Goal: Transaction & Acquisition: Purchase product/service

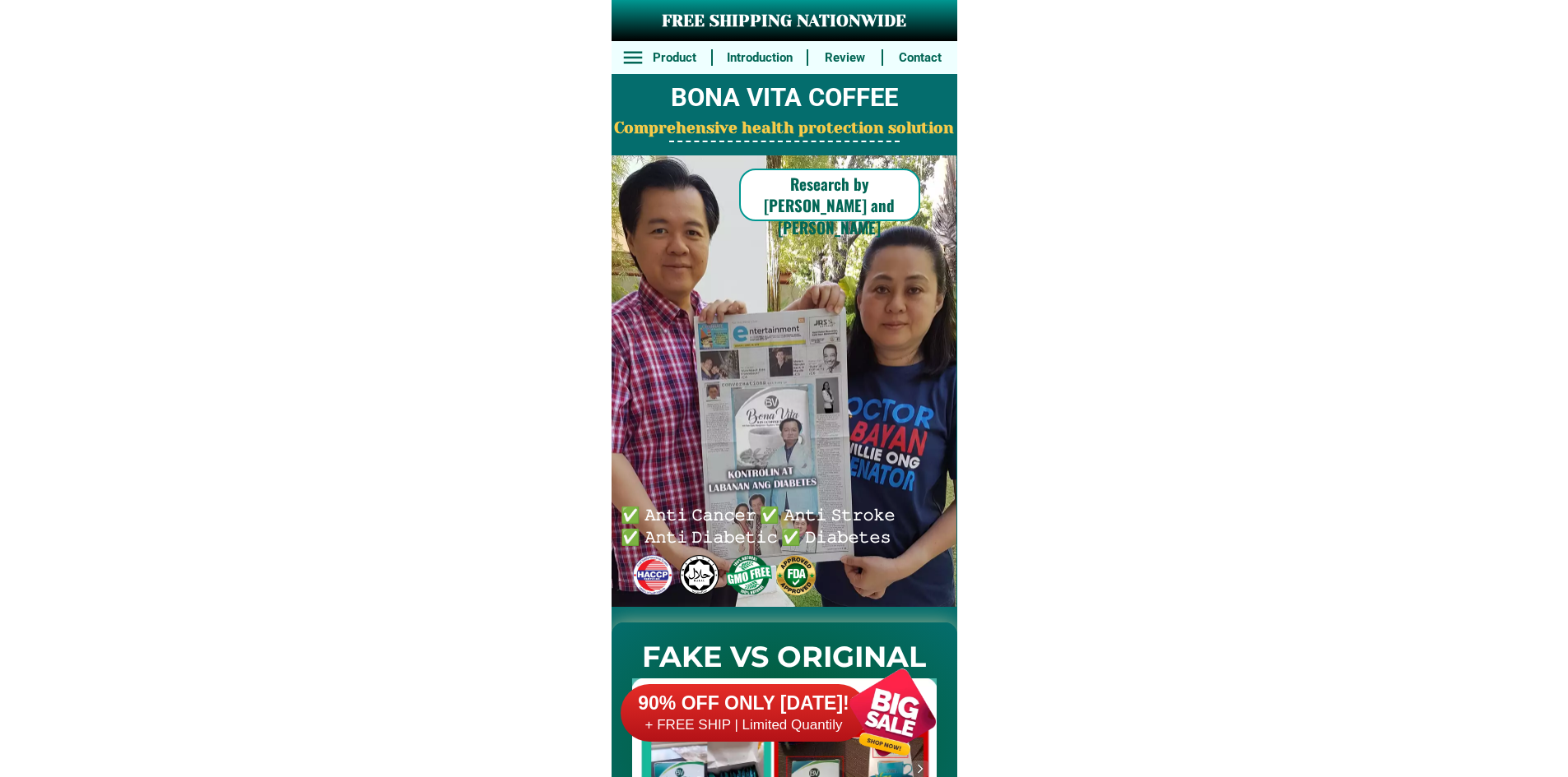
click at [874, 756] on div at bounding box center [893, 713] width 130 height 130
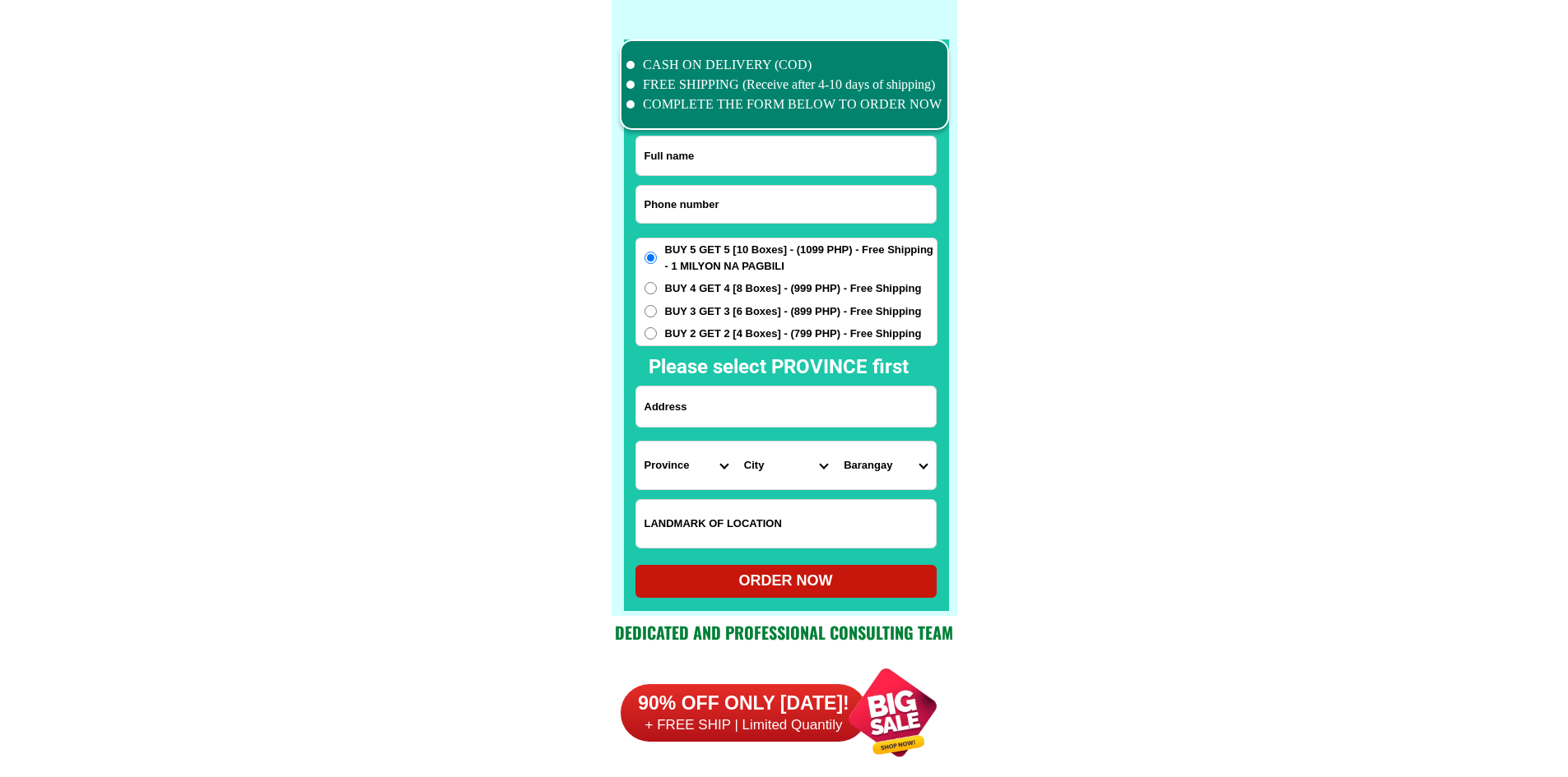
scroll to position [12789, 0]
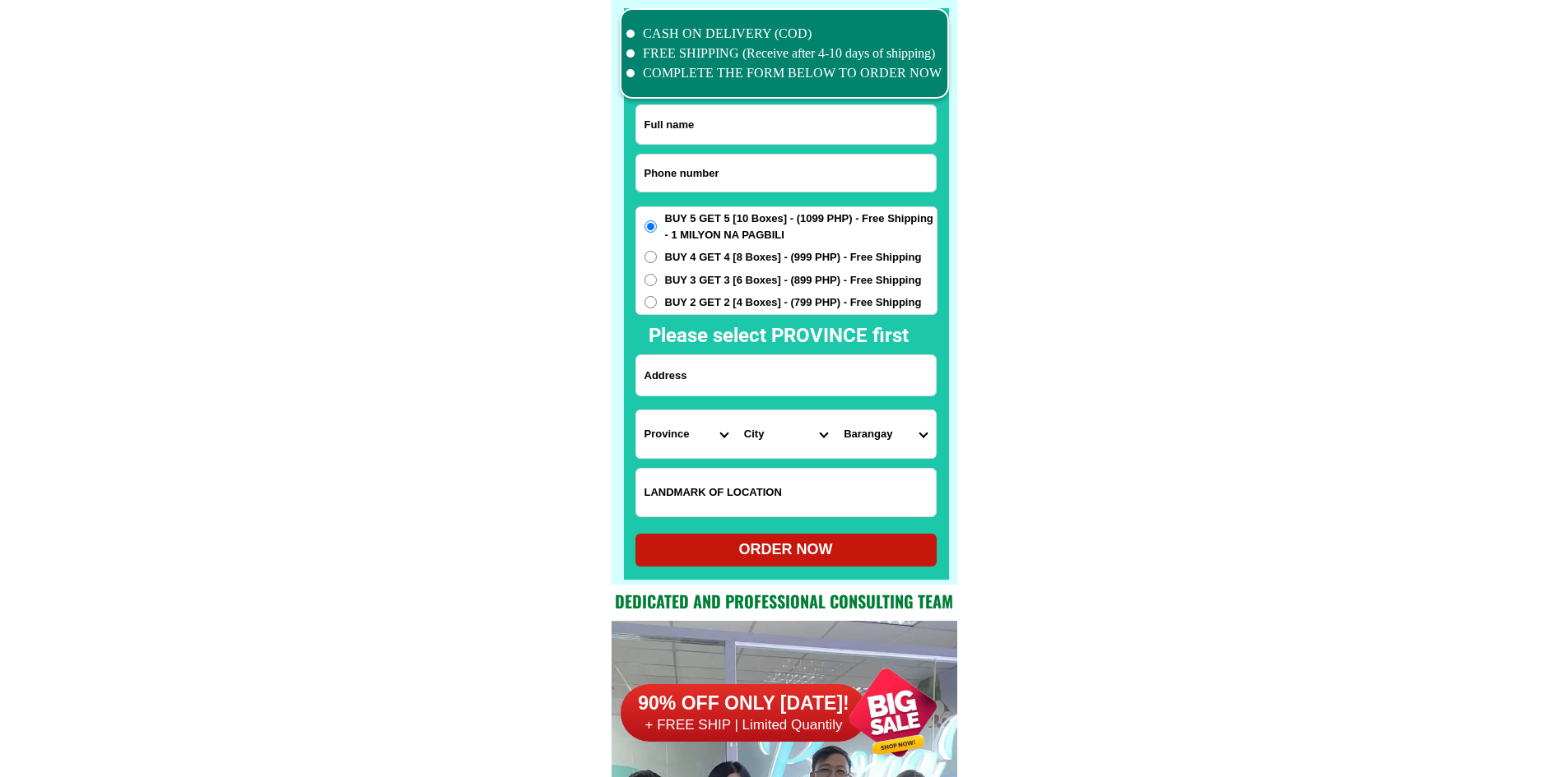
click at [727, 177] on input "Input phone_number" at bounding box center [786, 173] width 300 height 37
paste input "0977032 1473"
click at [689, 169] on input "0977032 1473" at bounding box center [786, 173] width 300 height 37
type input "09770321473"
click at [715, 121] on input "Input full_name" at bounding box center [786, 124] width 300 height 39
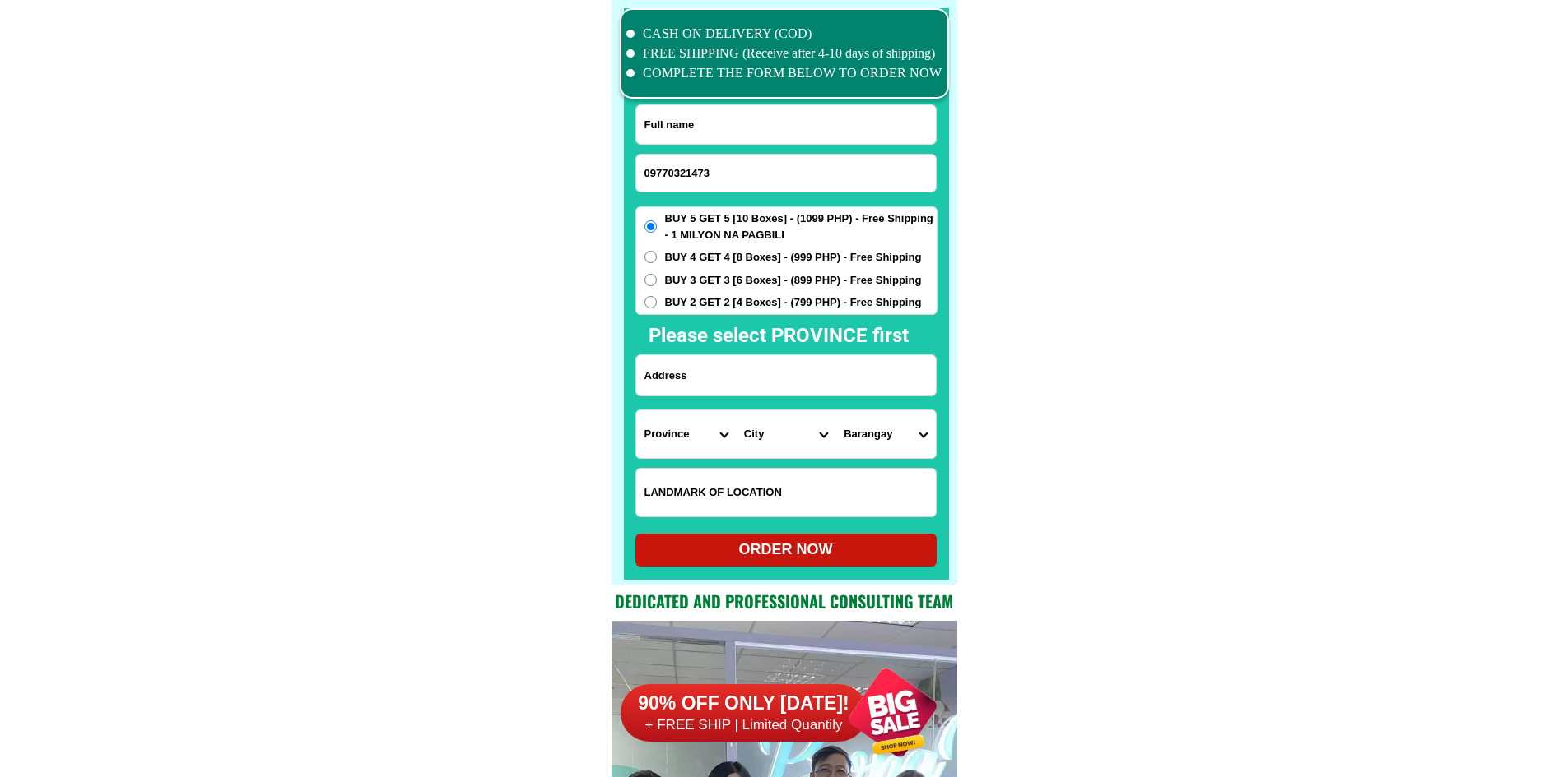
paste input "[PERSON_NAME]"
type input "[PERSON_NAME]"
click at [777, 361] on input "Input address" at bounding box center [786, 375] width 300 height 41
paste input "Blk16 [STREET_ADDRESS]"
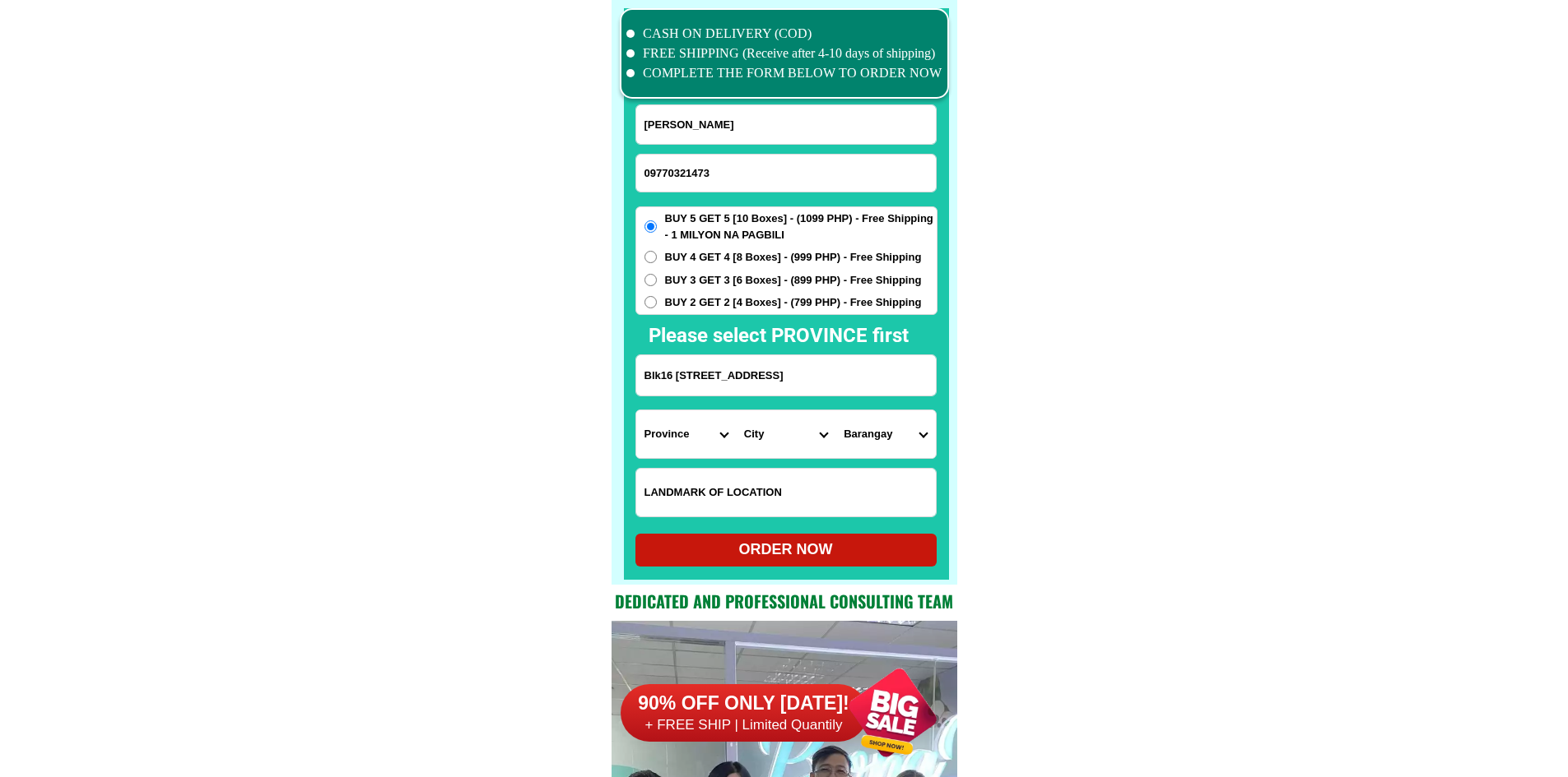
type input "Blk16 [STREET_ADDRESS]"
click at [672, 434] on select "Province [GEOGRAPHIC_DATA] [GEOGRAPHIC_DATA] [GEOGRAPHIC_DATA] [GEOGRAPHIC_DATA…" at bounding box center [686, 434] width 99 height 47
select select "63_826"
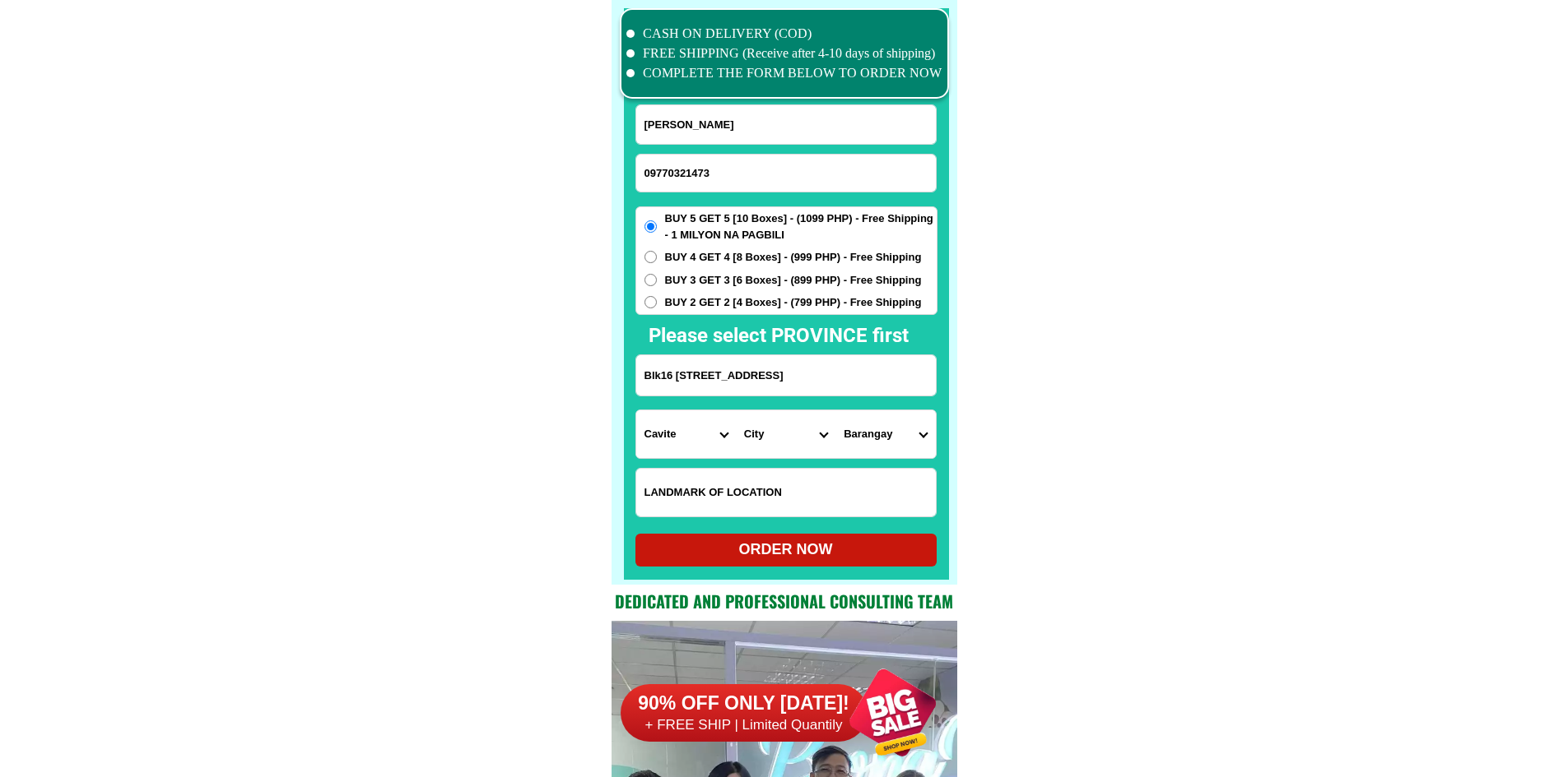
click at [768, 422] on select "City [PERSON_NAME] [PERSON_NAME] [GEOGRAPHIC_DATA]-city [GEOGRAPHIC_DATA]-[GEOG…" at bounding box center [785, 434] width 99 height 47
select select "63_8261588"
click at [895, 446] on select "Barangay Alapan i -a Alapan i -b Alapan i -c Alapan i-a Alapan i-b Alapan i-c A…" at bounding box center [884, 434] width 99 height 47
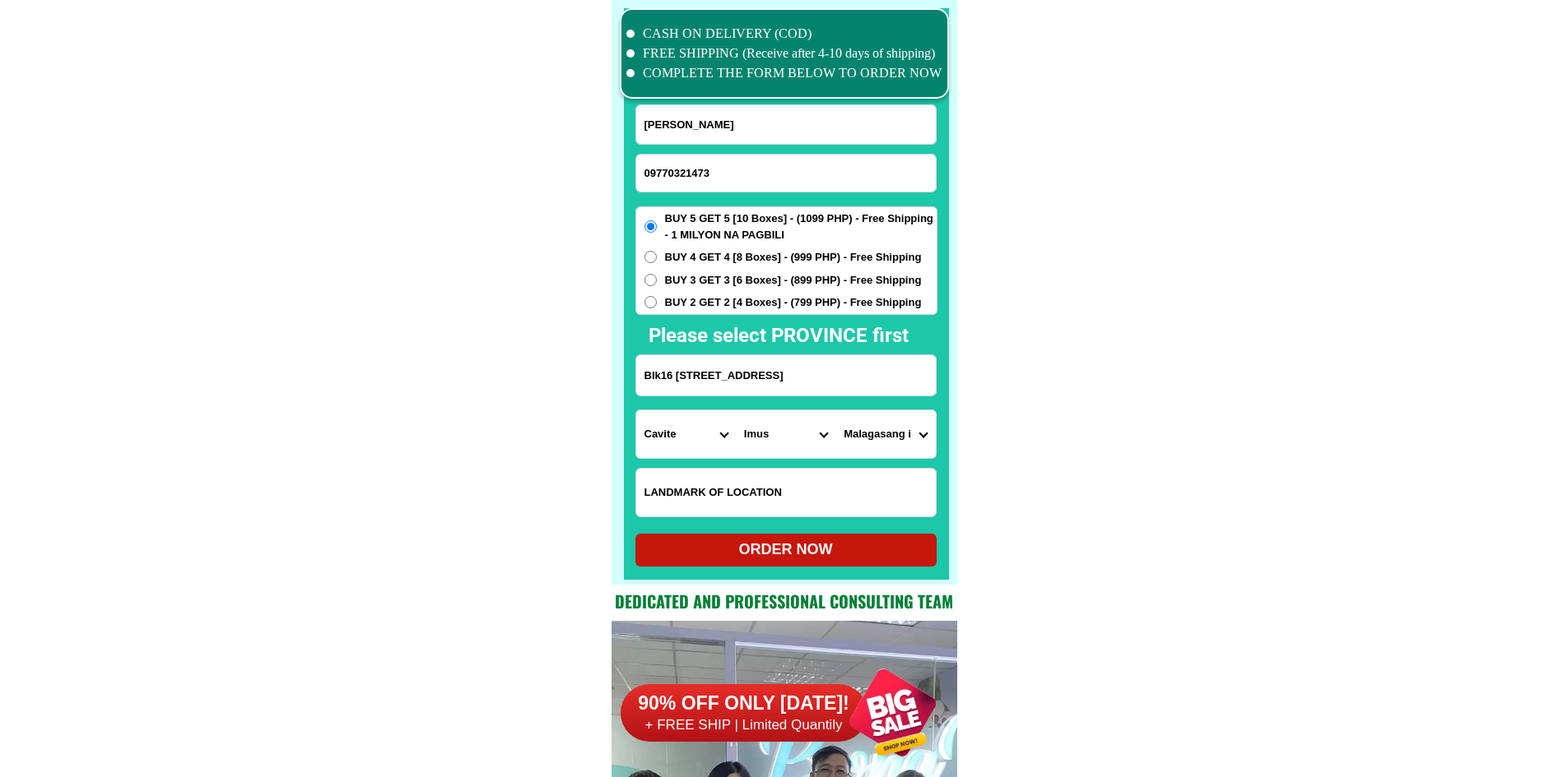
click at [907, 440] on select "Barangay Alapan i -a Alapan i -b Alapan i -c Alapan i-a Alapan i-b Alapan i-c A…" at bounding box center [884, 434] width 99 height 47
select select "63_82615885158"
click at [835, 410] on select "Barangay Alapan i -a Alapan i -b Alapan i -c Alapan i-a Alapan i-b Alapan i-c A…" at bounding box center [884, 434] width 99 height 47
drag, startPoint x: 911, startPoint y: 371, endPoint x: 966, endPoint y: 371, distance: 55.0
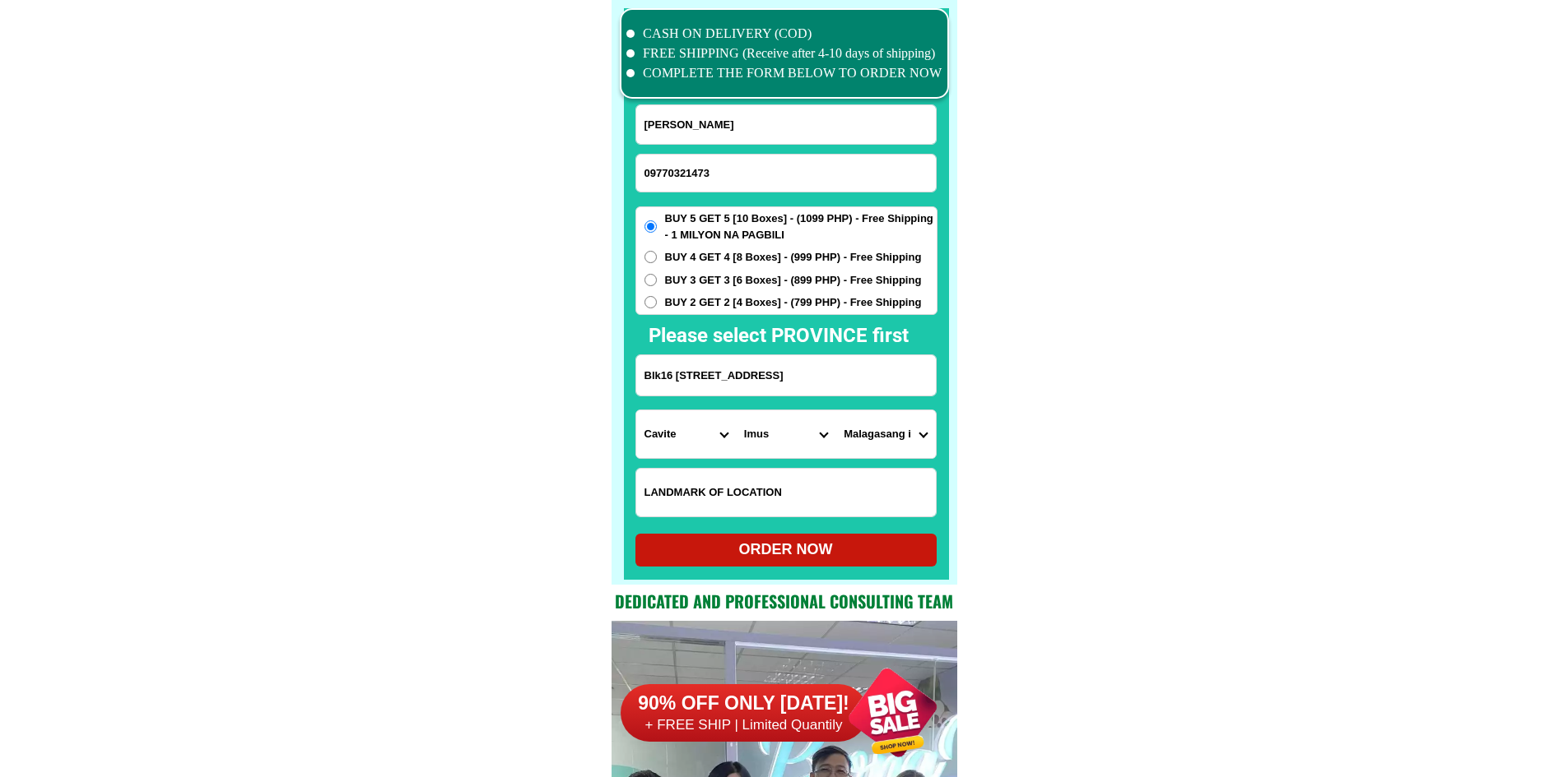
click at [856, 388] on input "Blk16 [STREET_ADDRESS]" at bounding box center [786, 375] width 300 height 41
click at [869, 562] on div "ORDER NOW" at bounding box center [786, 550] width 302 height 33
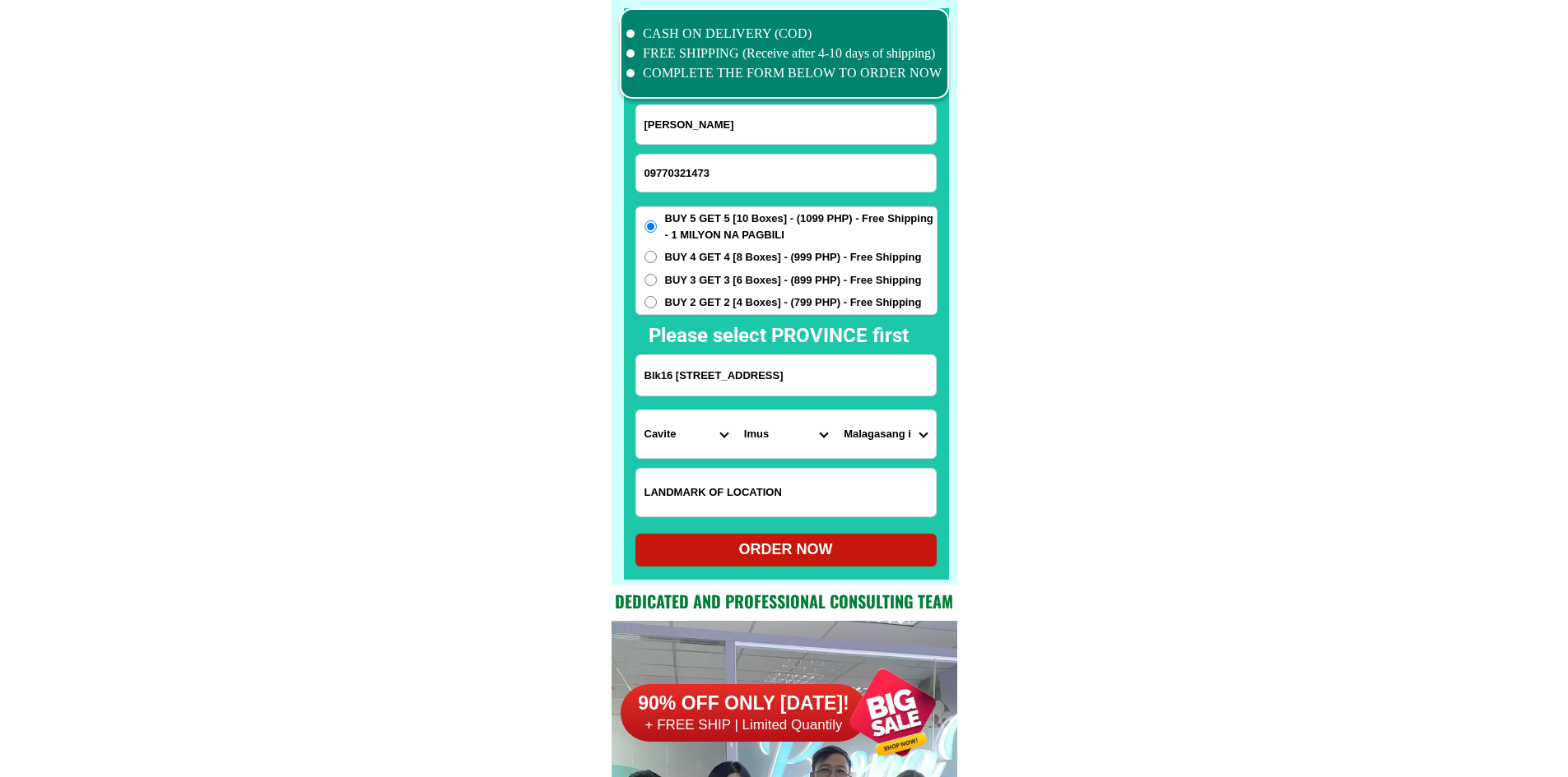
type input "[PERSON_NAME]"
radio input "true"
